Goal: Find contact information: Obtain details needed to contact an individual or organization

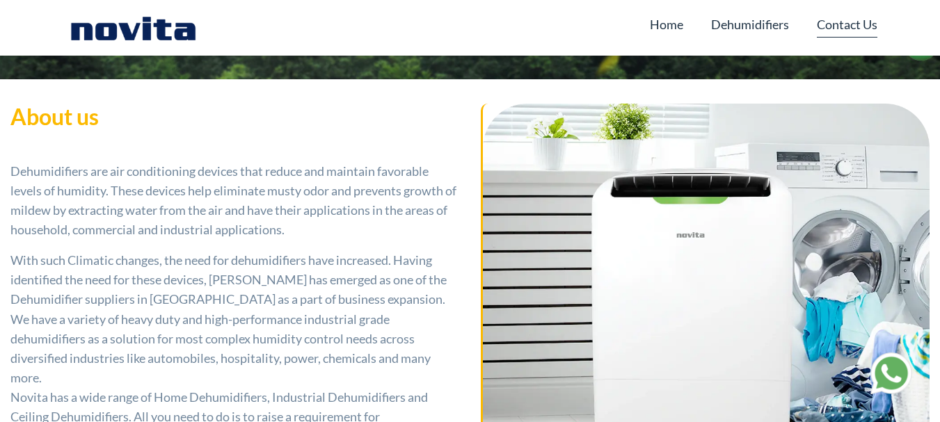
click at [829, 21] on link "Contact Us" at bounding box center [847, 24] width 61 height 26
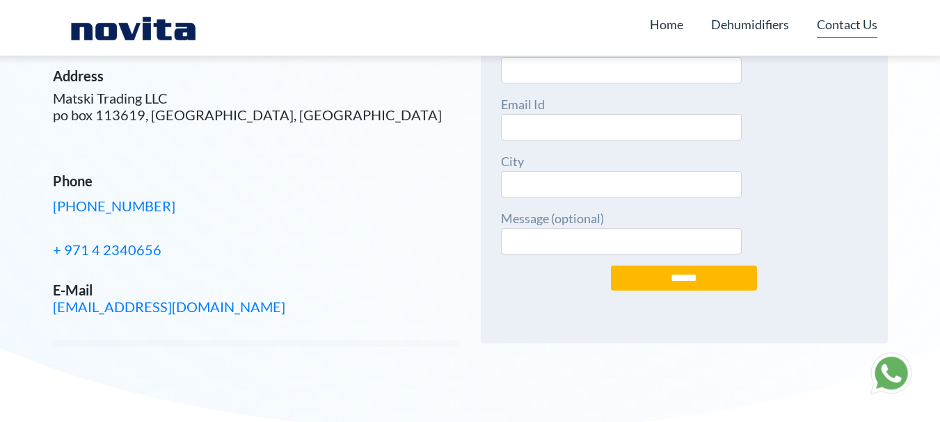
scroll to position [139, 0]
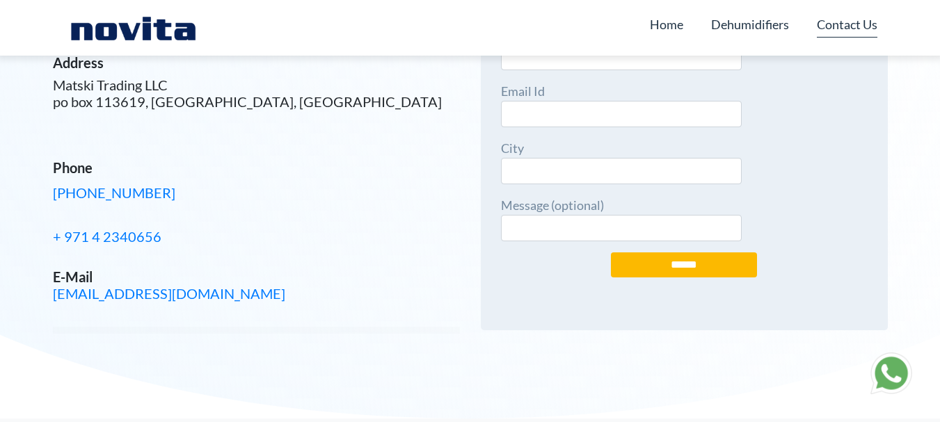
drag, startPoint x: 151, startPoint y: 193, endPoint x: 192, endPoint y: 179, distance: 43.3
click at [192, 179] on div "Address Matski Trading LLC po box 113619, Dubai, United Arab Emirates Phone +97…" at bounding box center [256, 178] width 407 height 248
drag, startPoint x: 173, startPoint y: 192, endPoint x: 43, endPoint y: 204, distance: 129.9
click at [43, 204] on div "Contact Us We would love to talk to you about your desire to work with Novita. …" at bounding box center [256, 140] width 428 height 558
copy link "+971 0521069331"
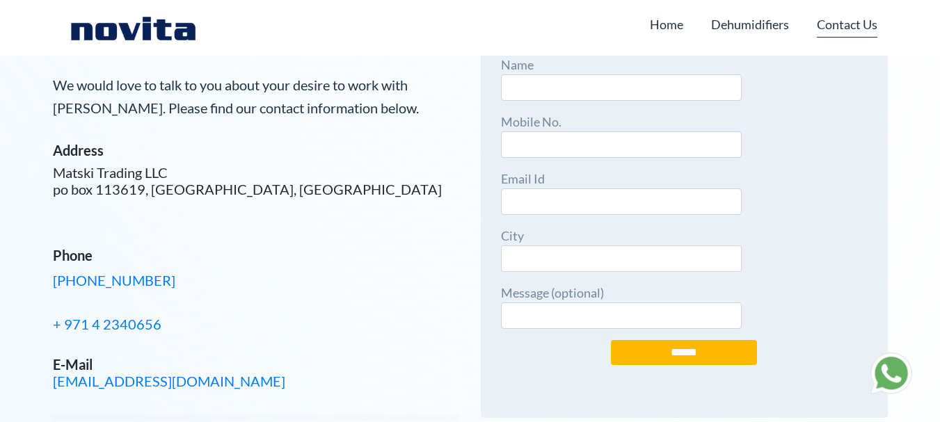
scroll to position [0, 0]
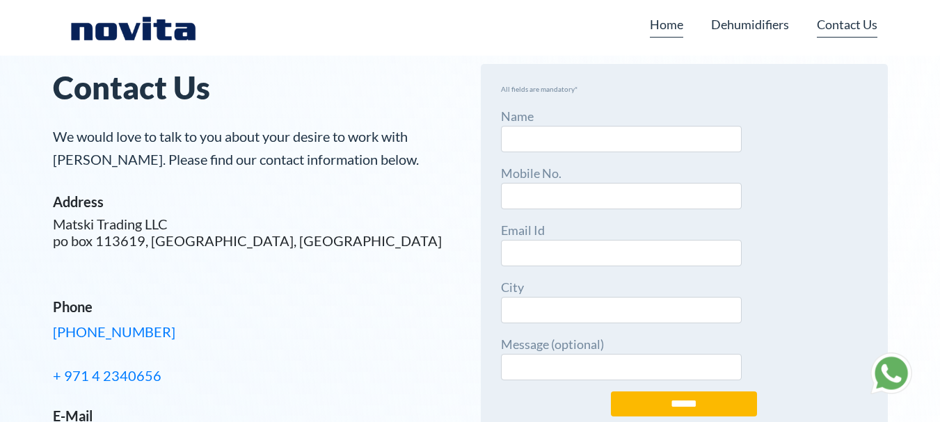
click at [676, 24] on link "Home" at bounding box center [666, 24] width 33 height 26
